Goal: Task Accomplishment & Management: Use online tool/utility

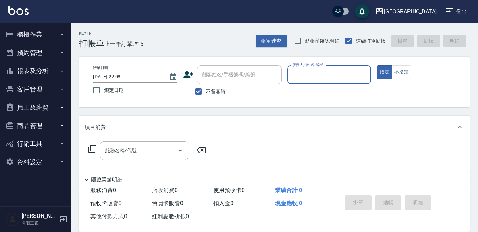
click at [41, 66] on button "報表及分析" at bounding box center [35, 71] width 65 height 18
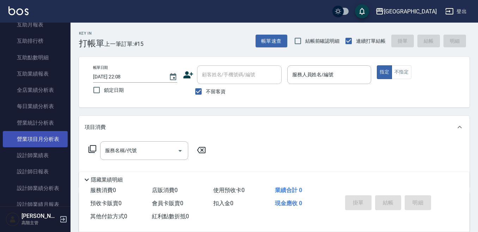
scroll to position [176, 0]
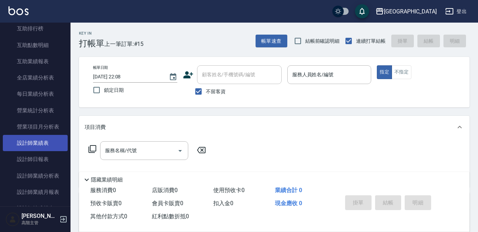
click at [36, 143] on link "設計師業績表" at bounding box center [35, 143] width 65 height 16
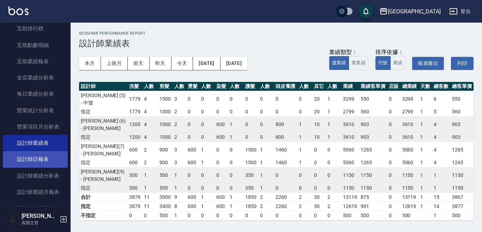
click at [40, 158] on link "設計師日報表" at bounding box center [35, 159] width 65 height 16
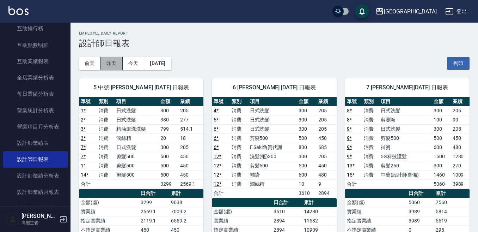
click at [114, 60] on button "昨天" at bounding box center [112, 63] width 22 height 13
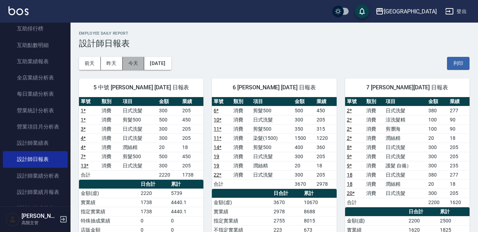
click at [135, 60] on button "今天" at bounding box center [134, 63] width 22 height 13
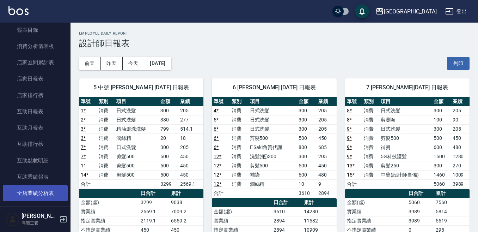
scroll to position [71, 0]
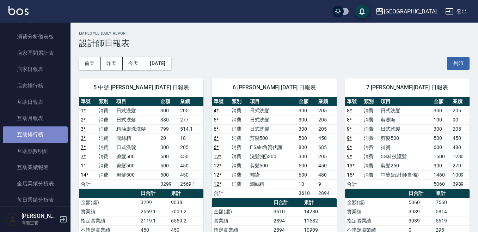
click at [54, 133] on link "互助排行榜" at bounding box center [35, 134] width 65 height 16
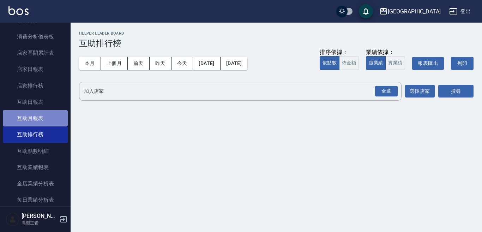
click at [37, 118] on link "互助月報表" at bounding box center [35, 118] width 65 height 16
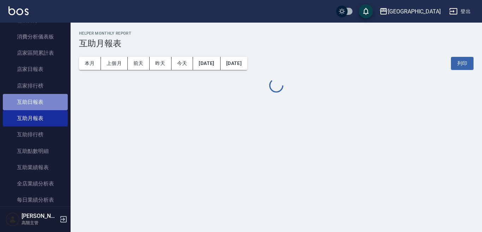
click at [39, 101] on link "互助日報表" at bounding box center [35, 102] width 65 height 16
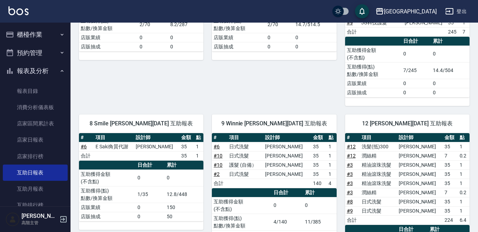
click at [45, 65] on button "報表及分析" at bounding box center [35, 71] width 65 height 18
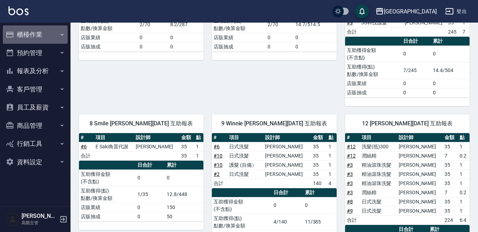
click at [48, 33] on button "櫃檯作業" at bounding box center [35, 34] width 65 height 18
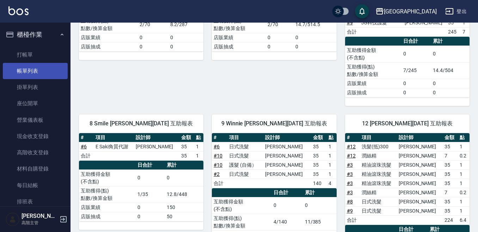
click at [37, 67] on link "帳單列表" at bounding box center [35, 71] width 65 height 16
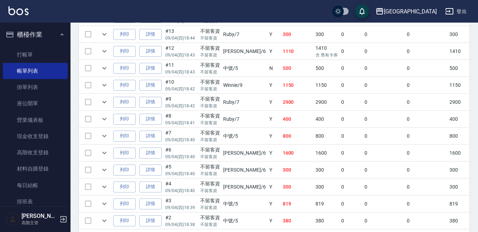
scroll to position [282, 0]
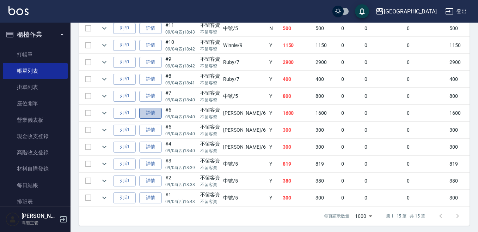
click at [141, 115] on link "詳情" at bounding box center [150, 113] width 23 height 11
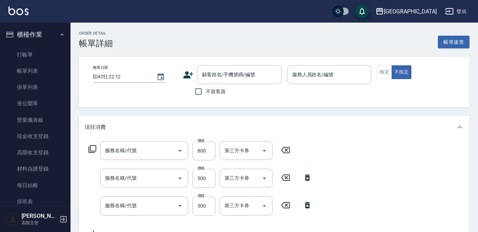
type input "[DATE] 18:40"
checkbox input "true"
type input "[PERSON_NAME]-6"
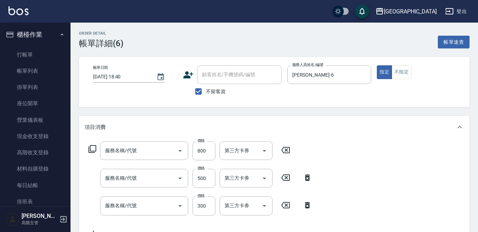
type input "E Saki角質代謝(701)"
type input "剪髮500(305)"
type input "日式洗髮(250)"
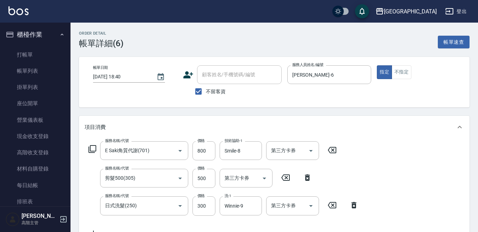
scroll to position [35, 0]
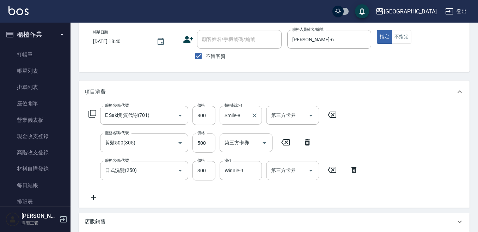
click at [231, 115] on input "Smile-8" at bounding box center [235, 115] width 25 height 12
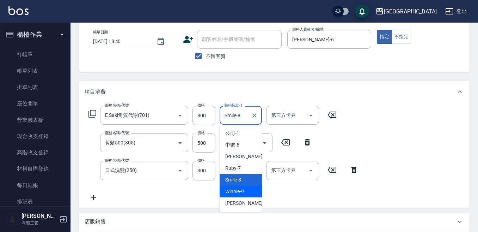
click at [237, 195] on span "Winnie -9" at bounding box center [234, 191] width 19 height 7
type input "Winnie-9"
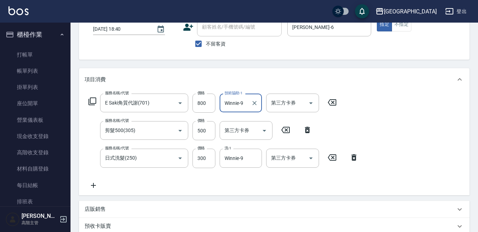
scroll to position [36, 0]
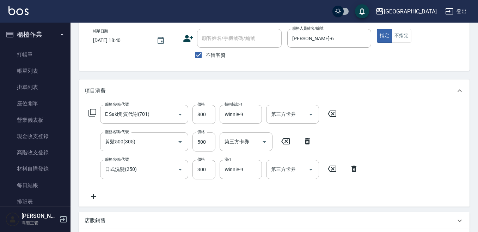
click at [382, 123] on div "服務名稱/代號 E Saki角質代謝(701) 服務名稱/代號 價格 800 價格 技術協助-1 Winnie-9 技術協助-1 第三方卡券 第三方卡券 服務…" at bounding box center [274, 154] width 391 height 104
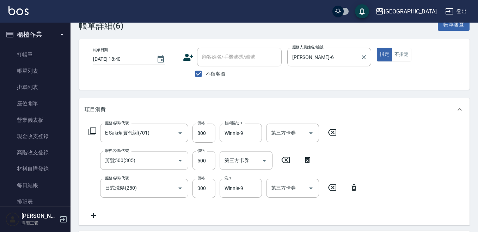
scroll to position [0, 0]
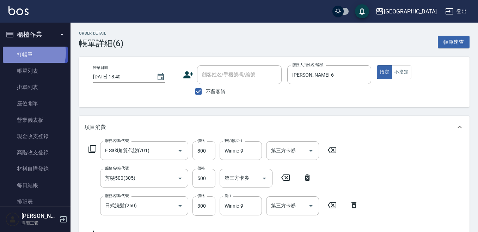
click at [26, 53] on link "打帳單" at bounding box center [35, 55] width 65 height 16
